Goal: Task Accomplishment & Management: Use online tool/utility

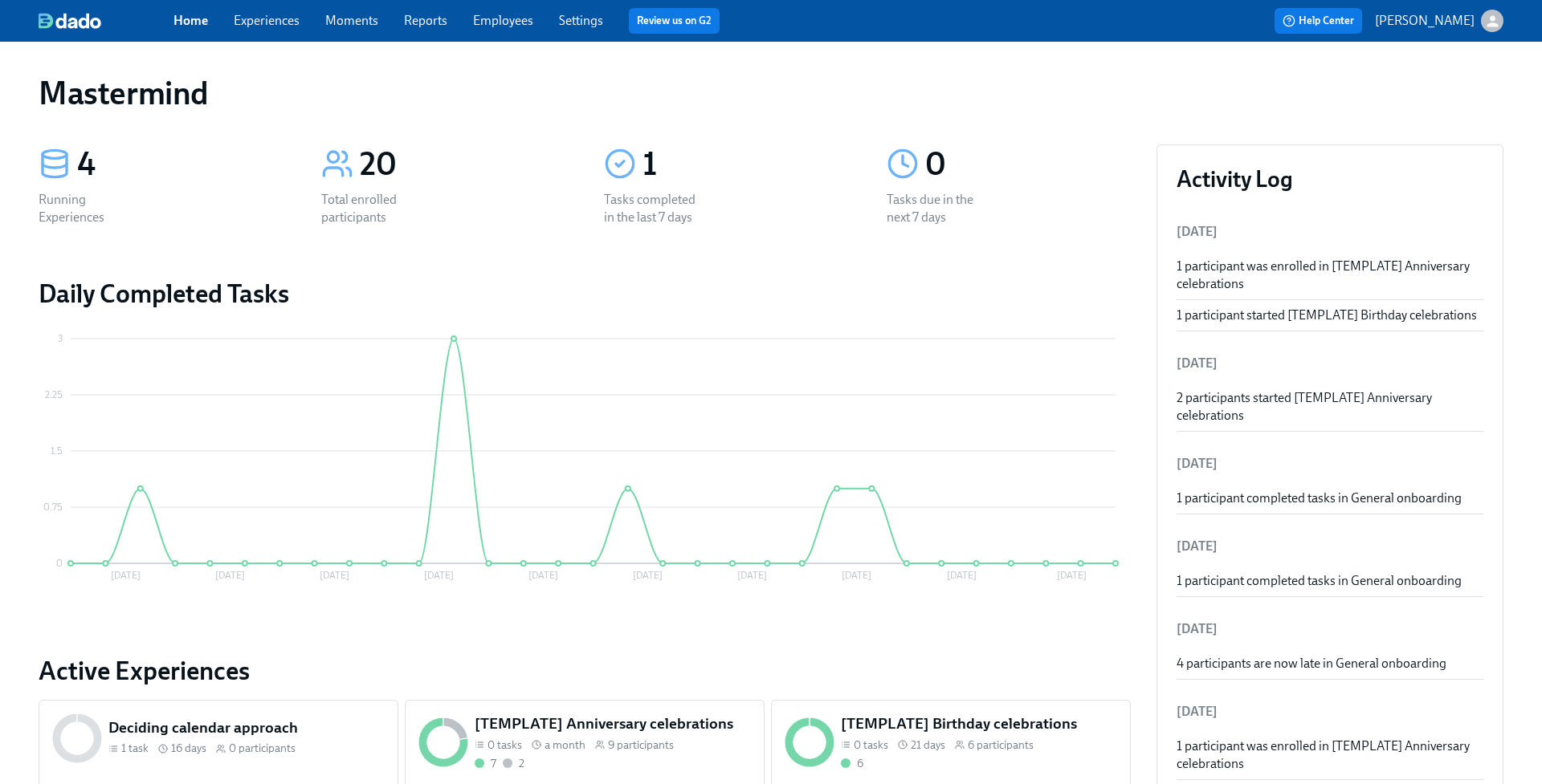
click at [489, 19] on link "Employees" at bounding box center [503, 20] width 60 height 15
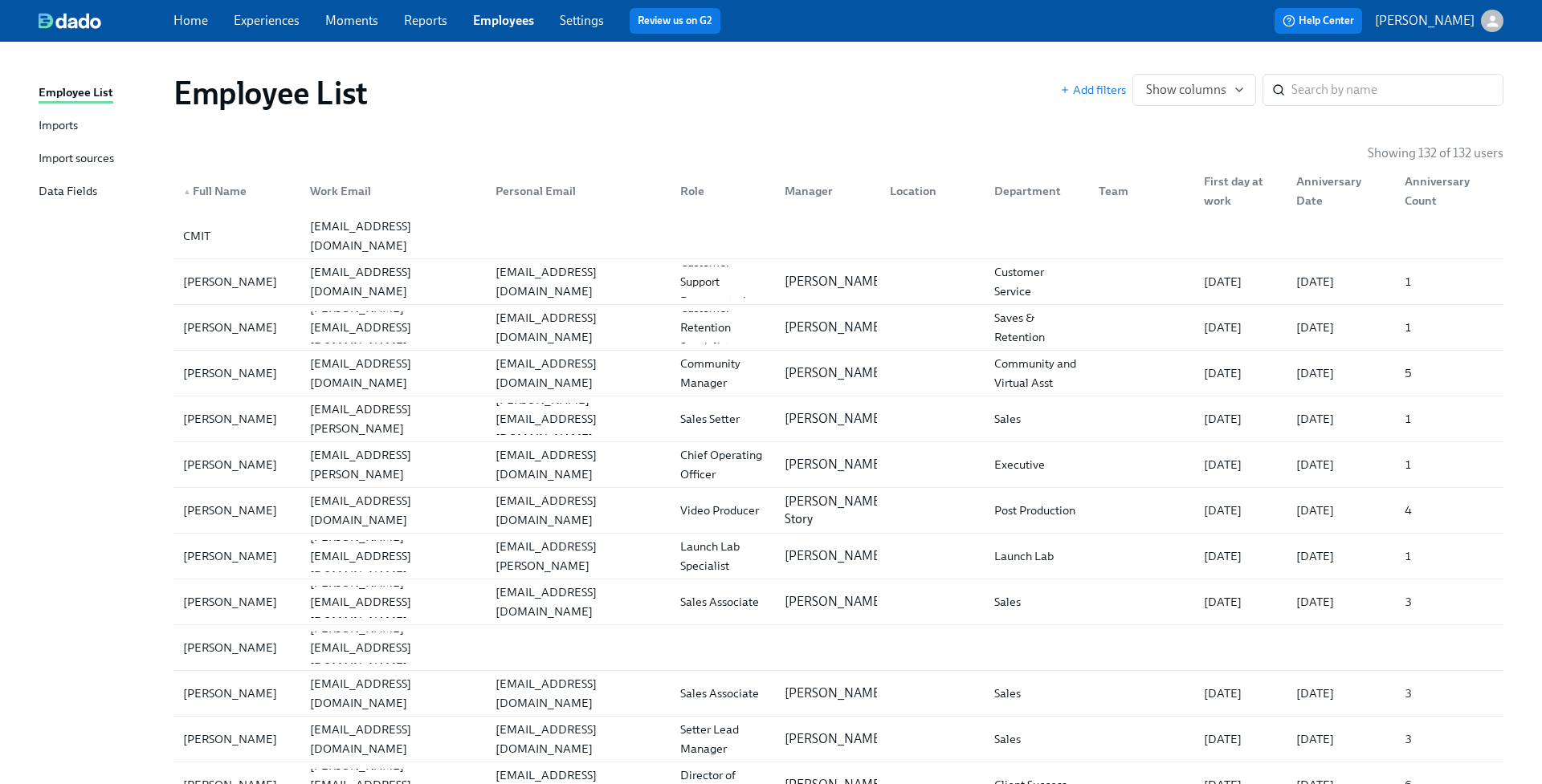
click at [94, 190] on div "Data Fields" at bounding box center [68, 192] width 58 height 20
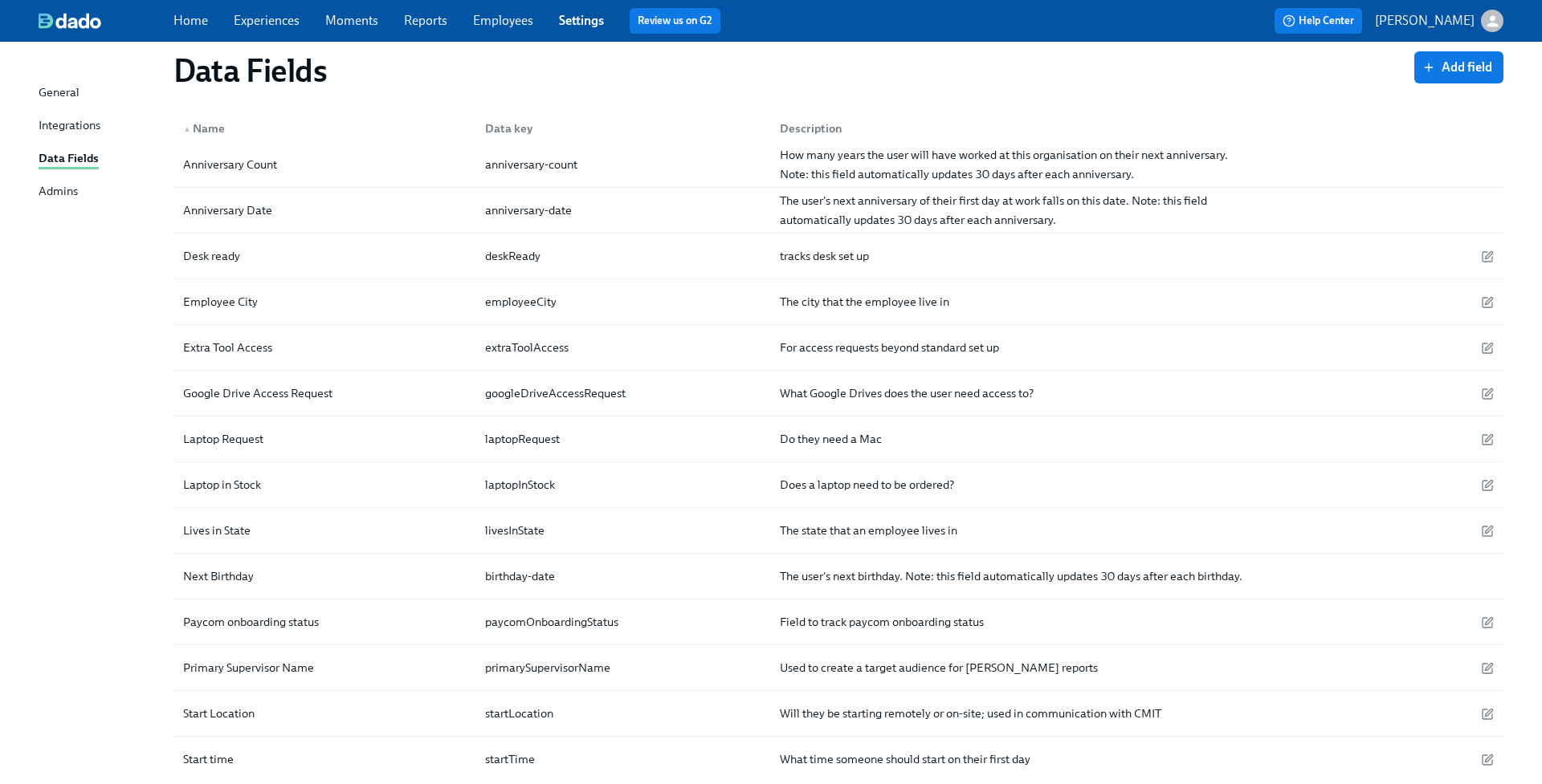
scroll to position [100, 0]
click at [507, 25] on link "Employees" at bounding box center [503, 20] width 60 height 15
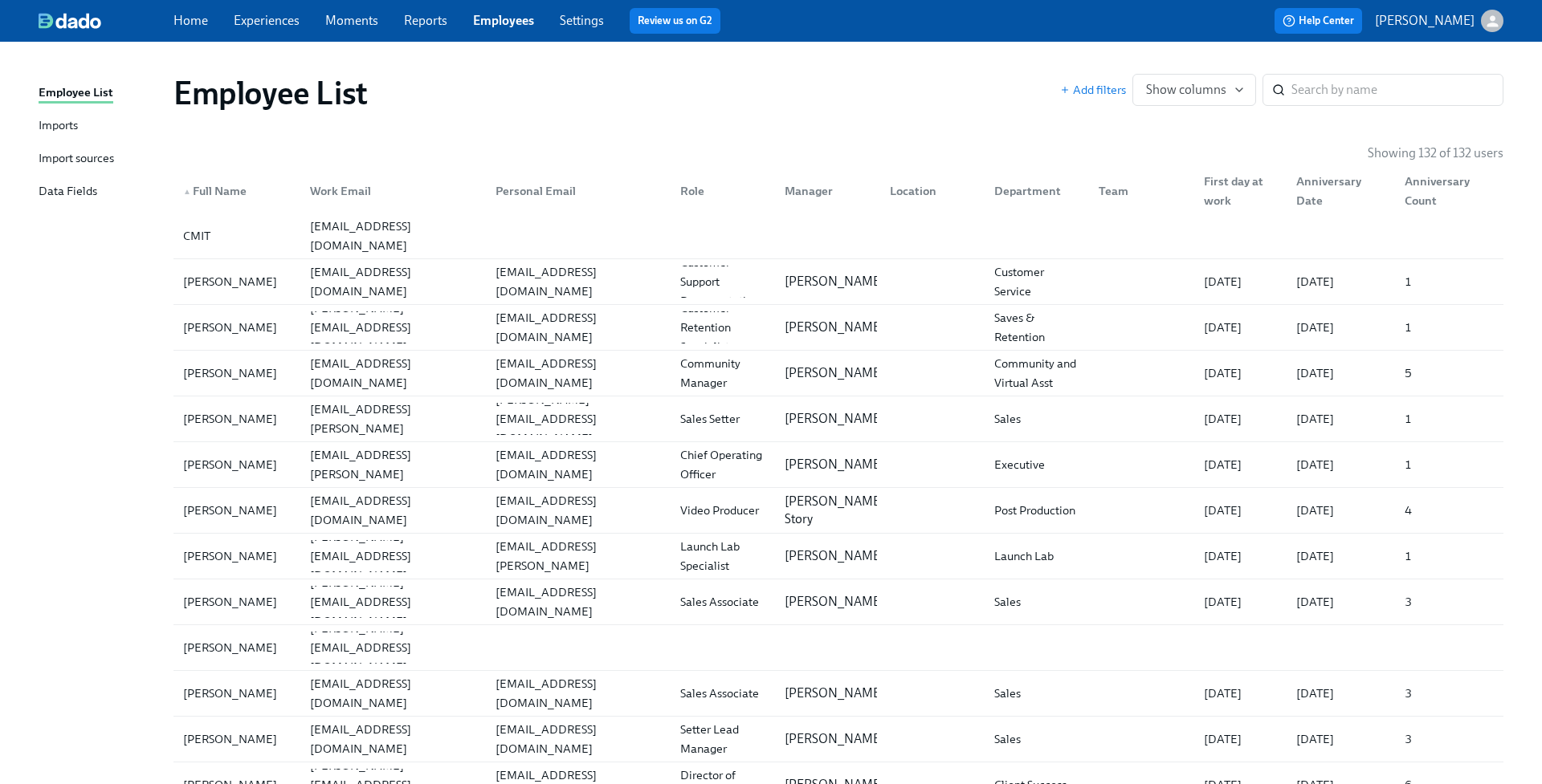
click at [78, 156] on div "Import sources" at bounding box center [76, 159] width 75 height 20
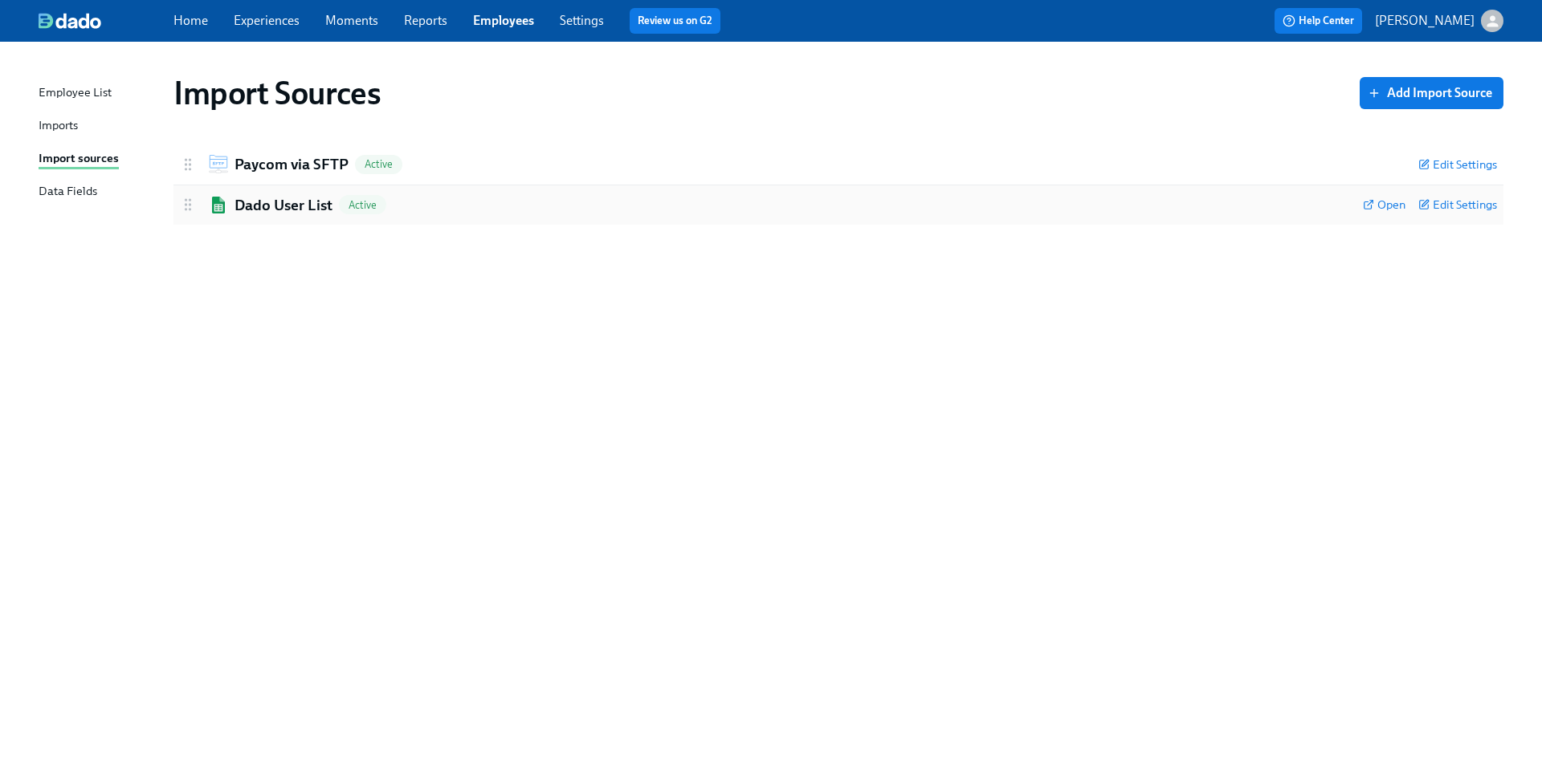
click at [295, 208] on h2 "Dado User List" at bounding box center [283, 205] width 98 height 21
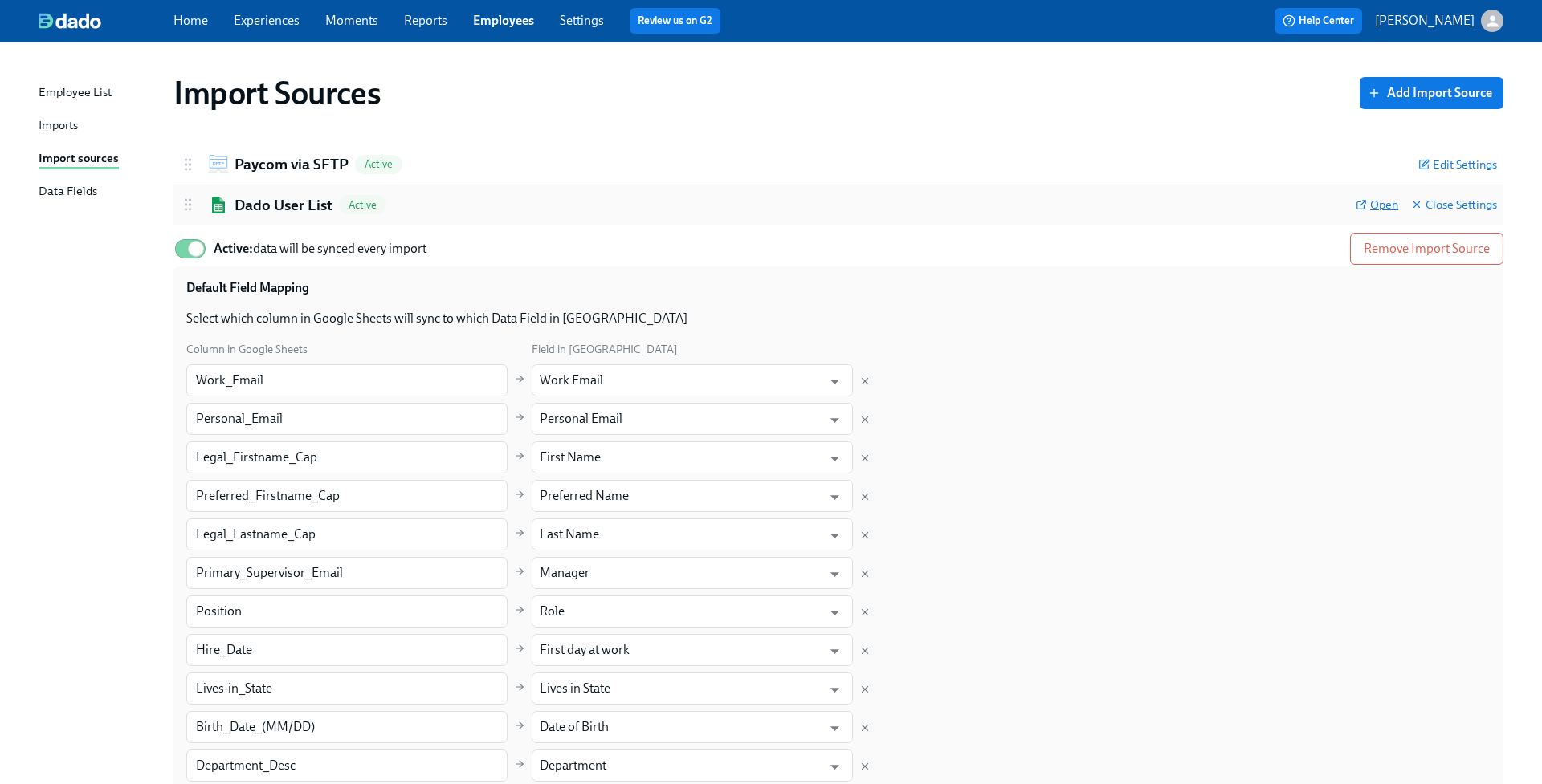
click at [1373, 202] on span "Open" at bounding box center [1376, 204] width 43 height 16
click at [192, 25] on link "Home" at bounding box center [190, 20] width 34 height 15
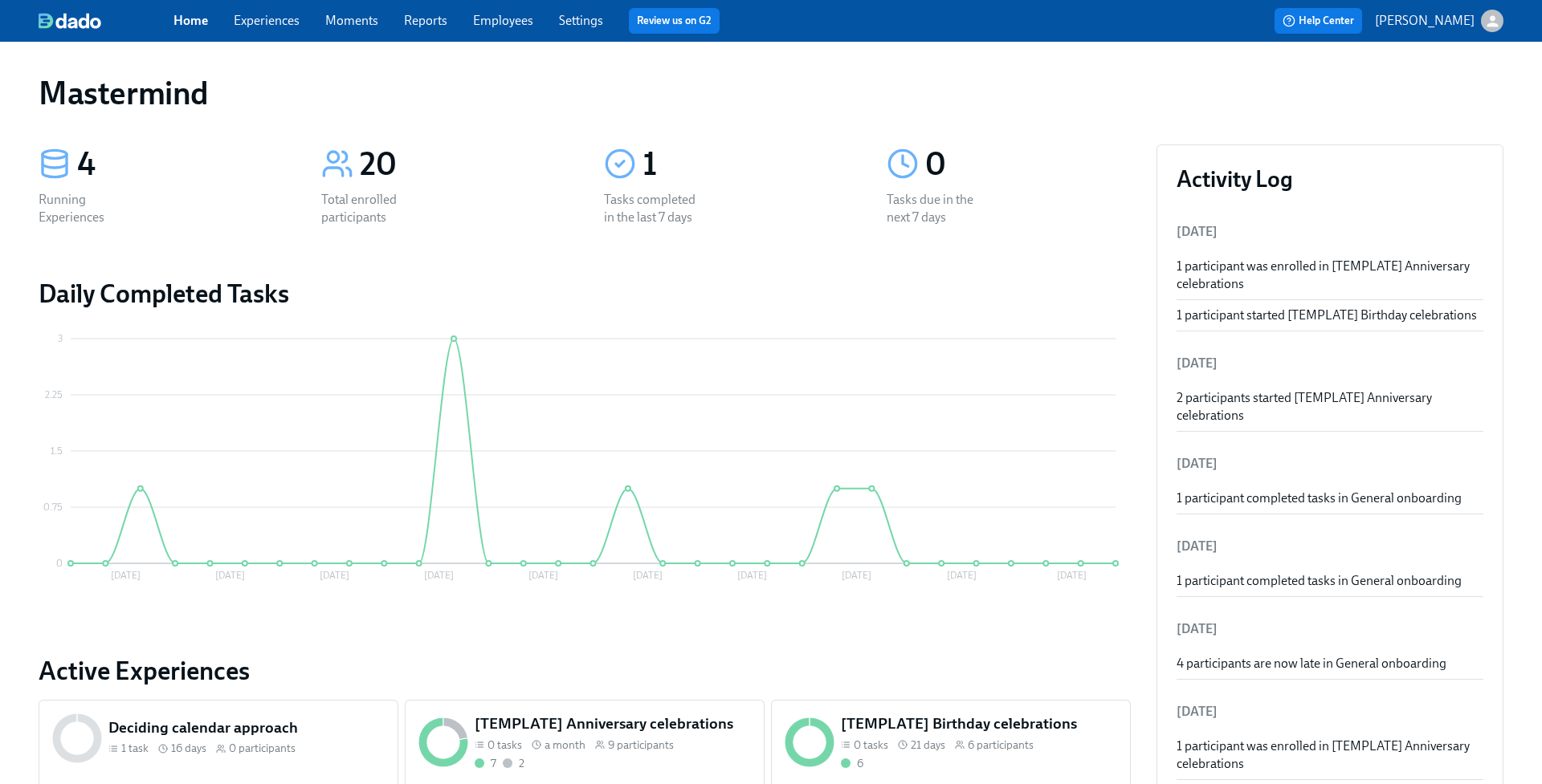
click at [500, 25] on link "Employees" at bounding box center [503, 20] width 60 height 15
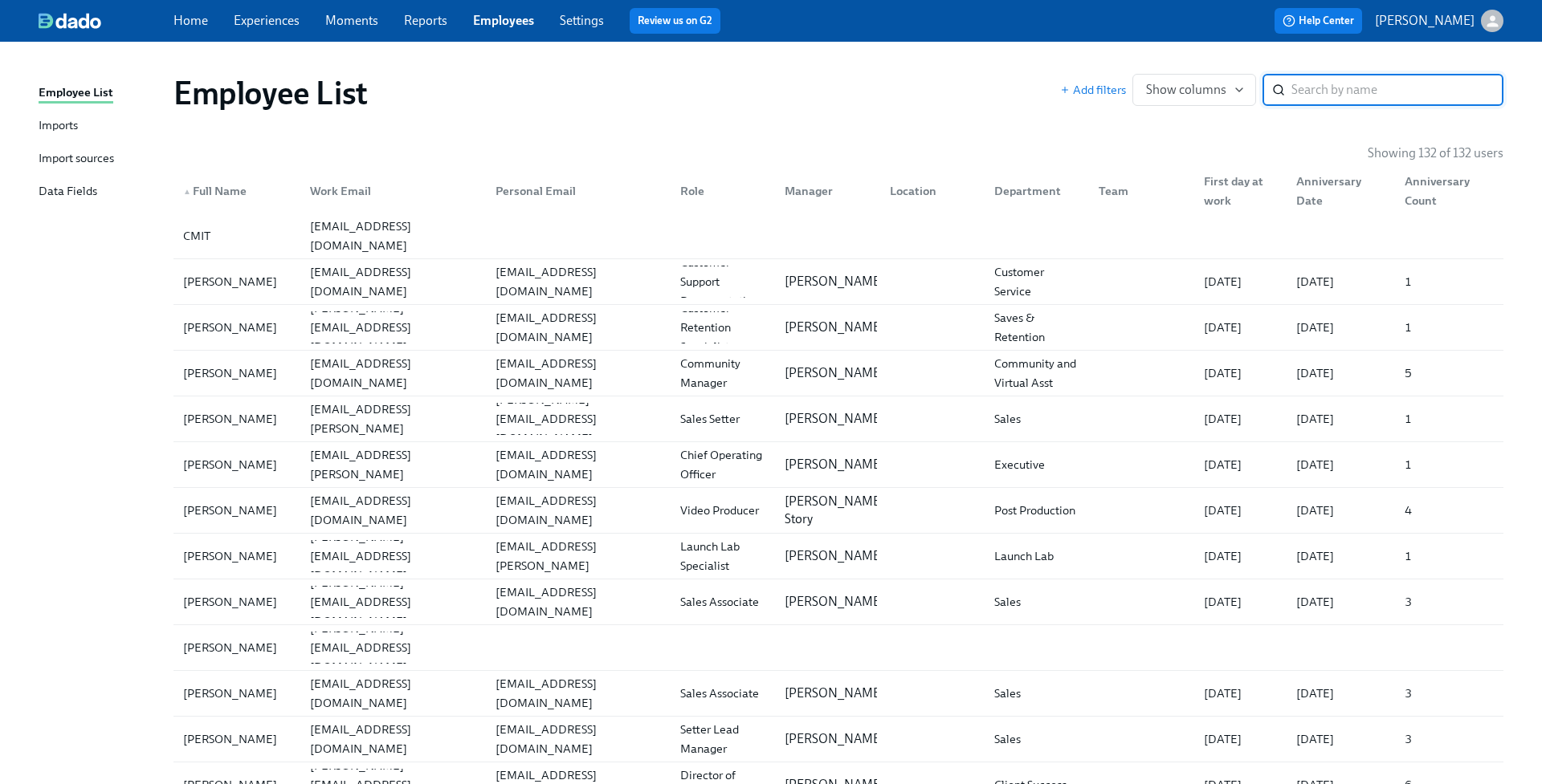
click at [84, 157] on div "Import sources" at bounding box center [76, 159] width 75 height 20
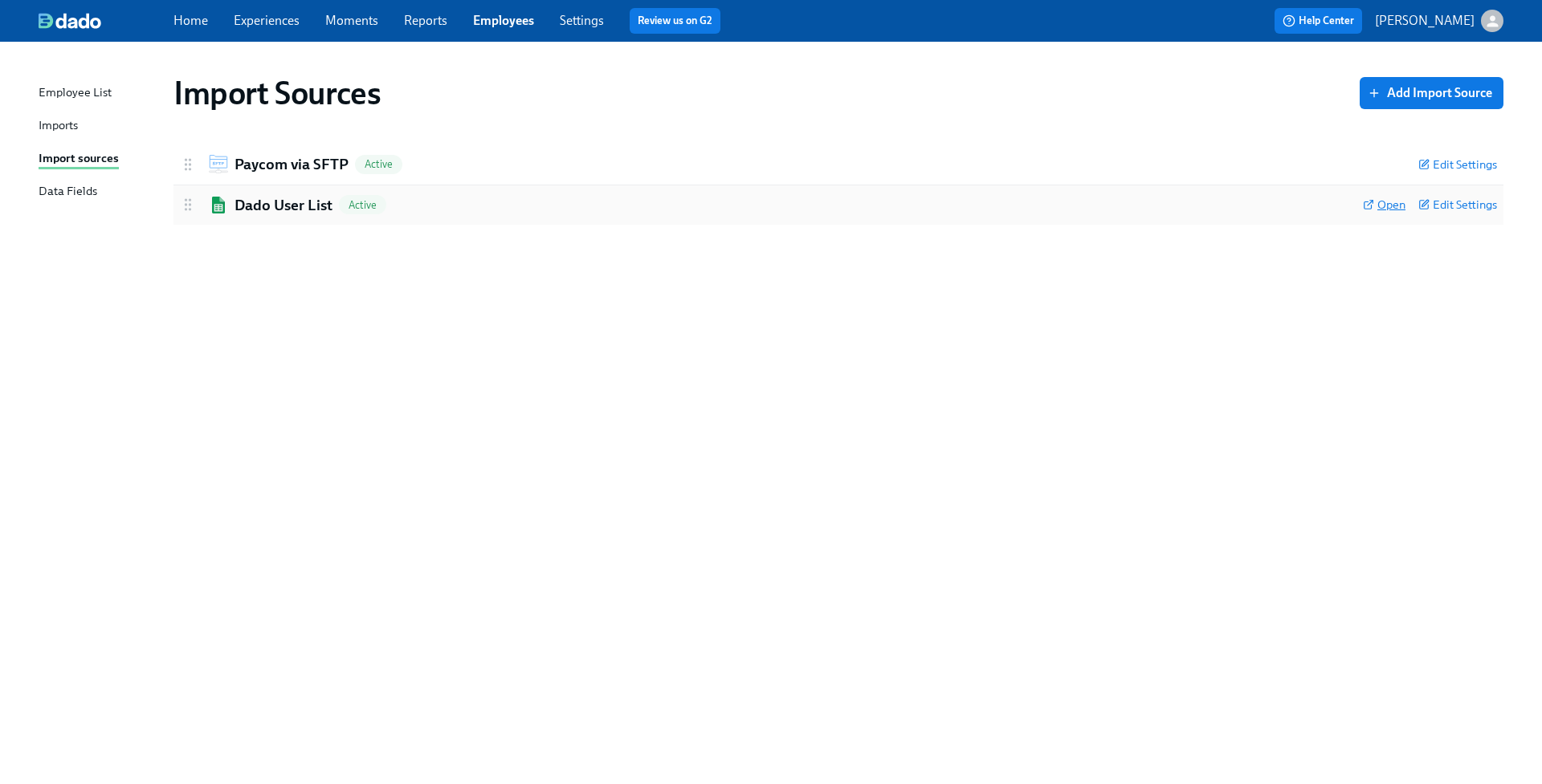
click at [1378, 203] on span "Open" at bounding box center [1383, 204] width 43 height 16
